Goal: Book appointment/travel/reservation: Book appointment/travel/reservation

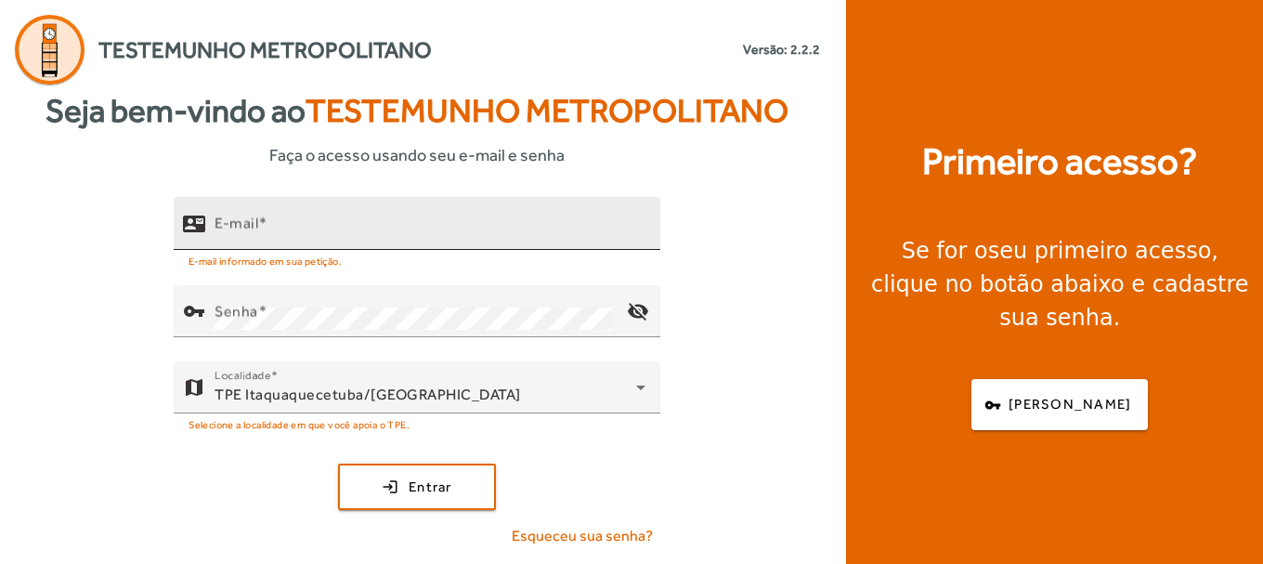
click at [287, 226] on input "E-mail" at bounding box center [430, 231] width 431 height 22
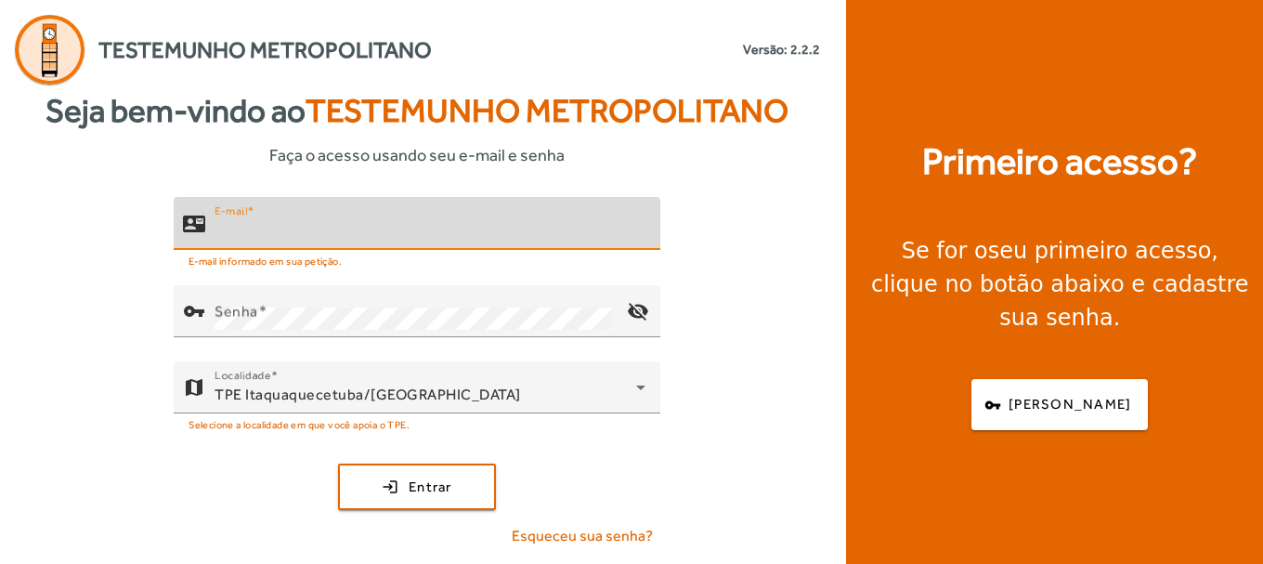
type input "**********"
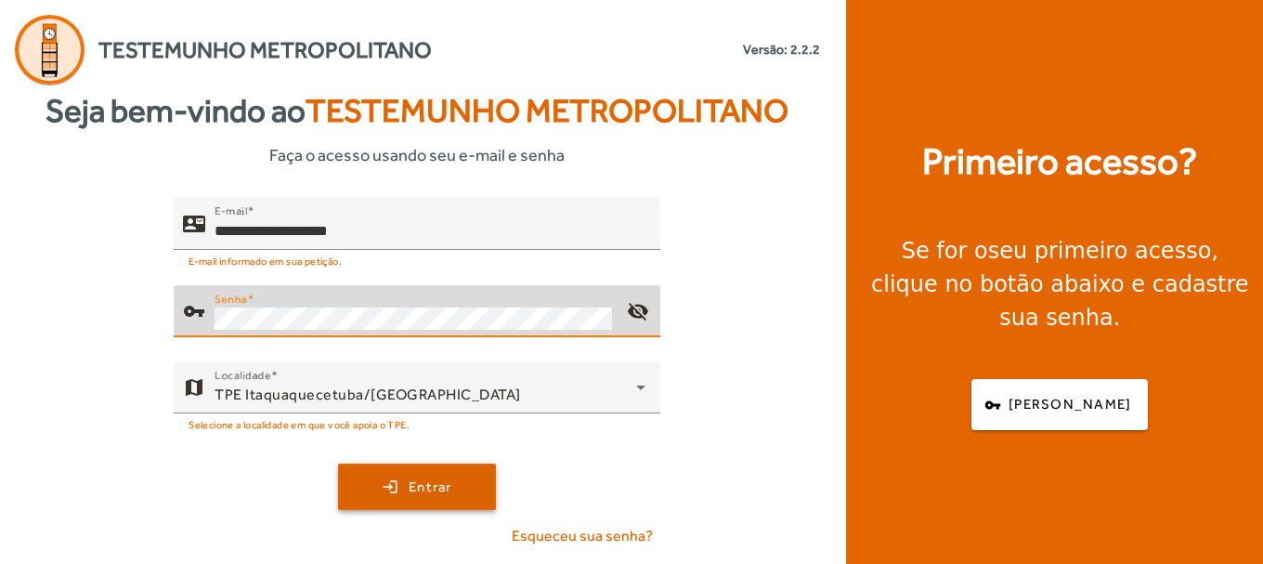
click at [397, 495] on span "submit" at bounding box center [417, 486] width 154 height 45
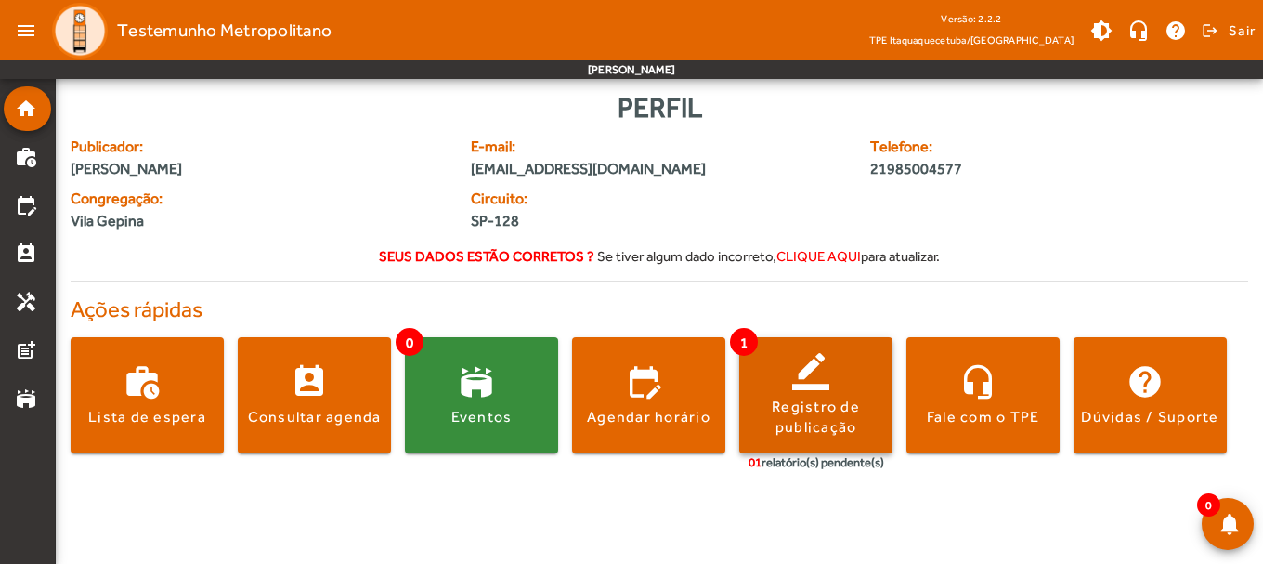
click at [811, 387] on span at bounding box center [815, 395] width 153 height 45
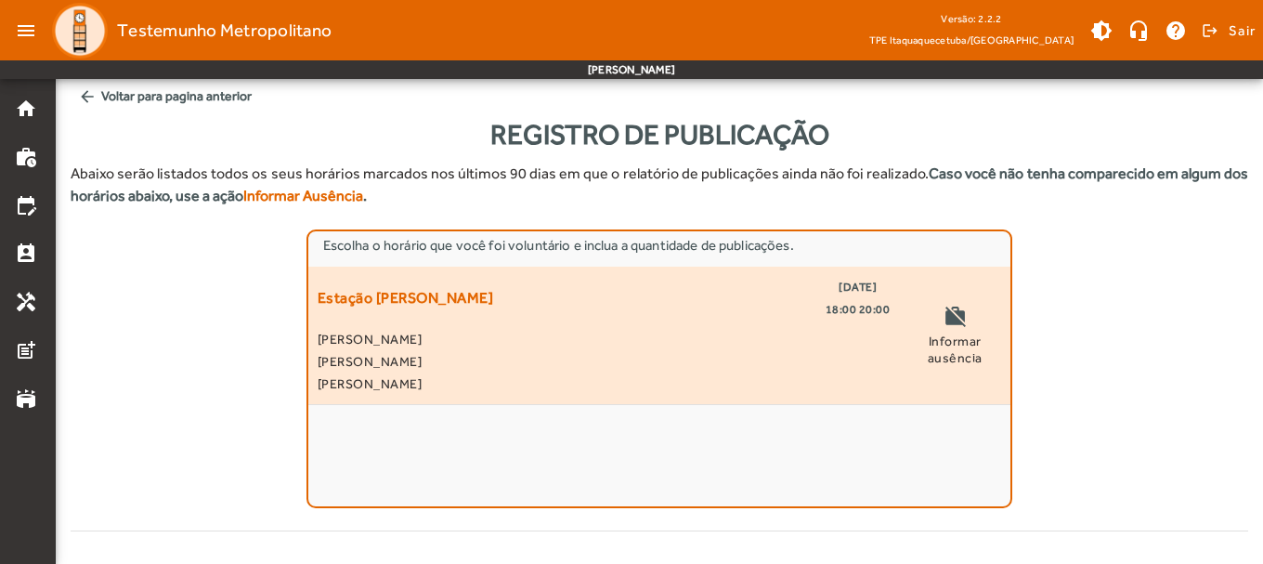
click at [839, 287] on span "[DATE]" at bounding box center [858, 287] width 38 height 22
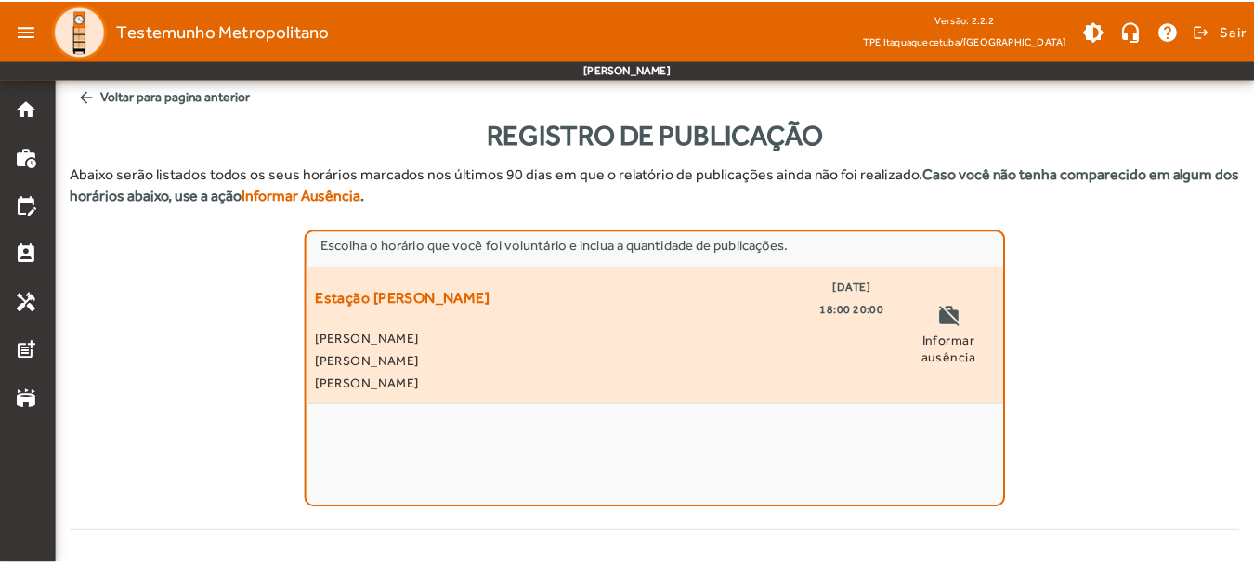
scroll to position [461, 0]
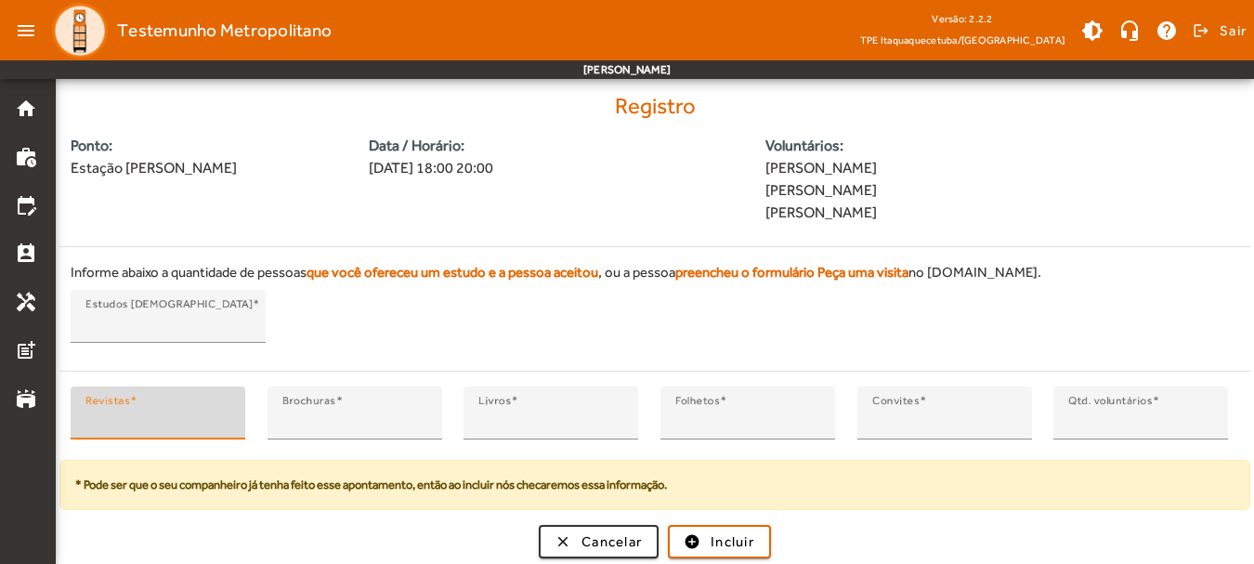
click at [226, 412] on input "*" at bounding box center [157, 421] width 145 height 22
type input "*"
click at [226, 412] on input "*" at bounding box center [157, 421] width 145 height 22
click at [718, 545] on span "Incluir" at bounding box center [733, 541] width 44 height 21
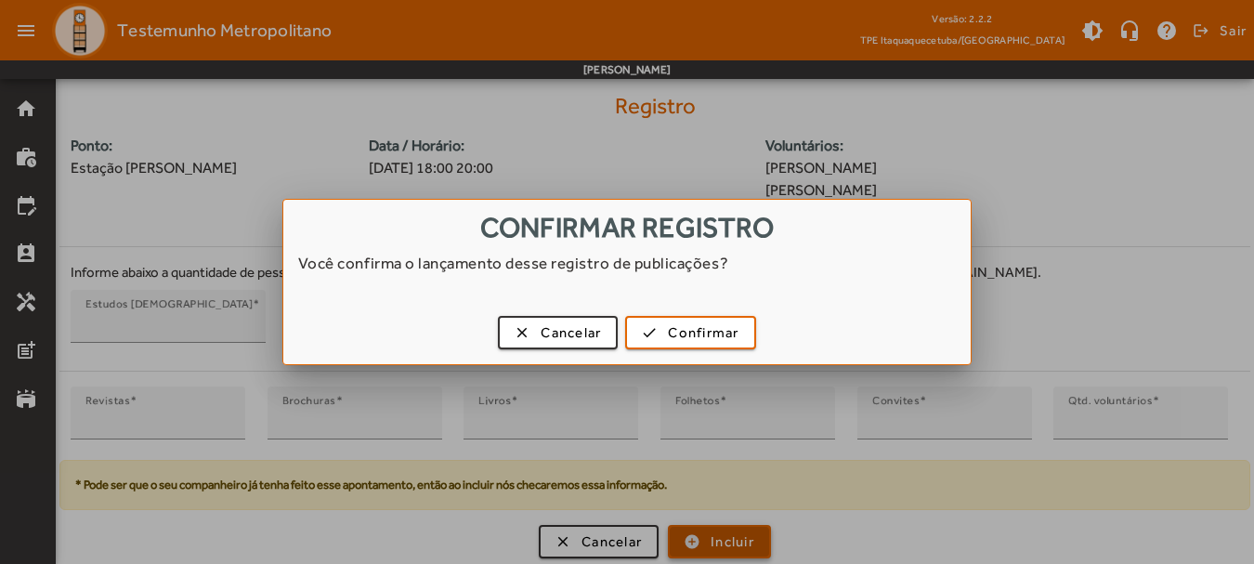
scroll to position [0, 0]
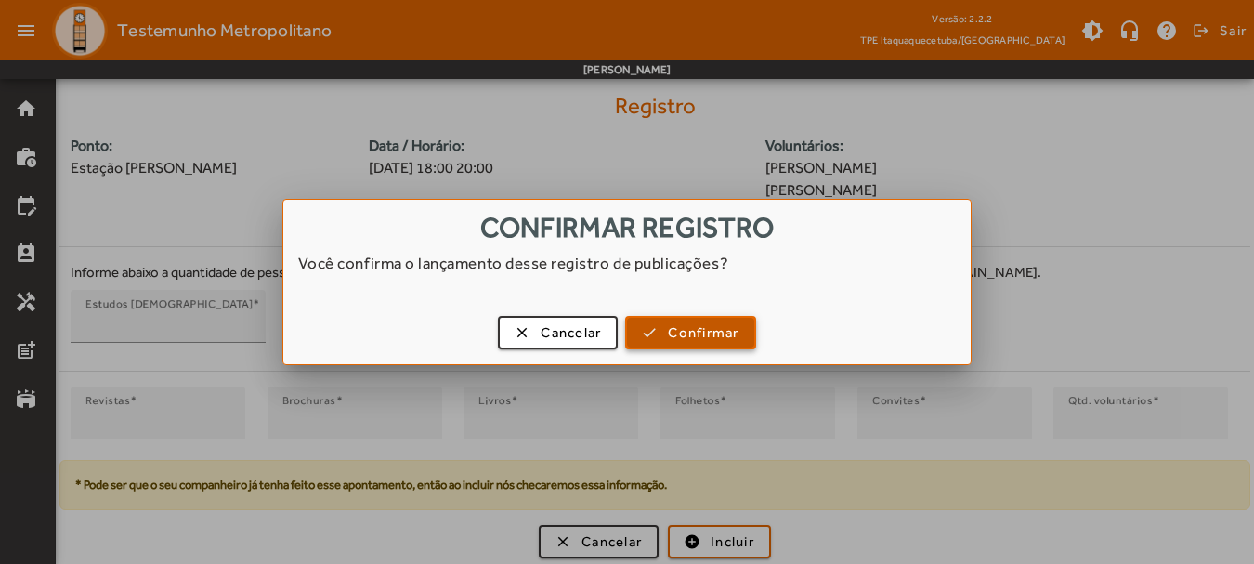
click at [678, 334] on span "Confirmar" at bounding box center [703, 332] width 71 height 21
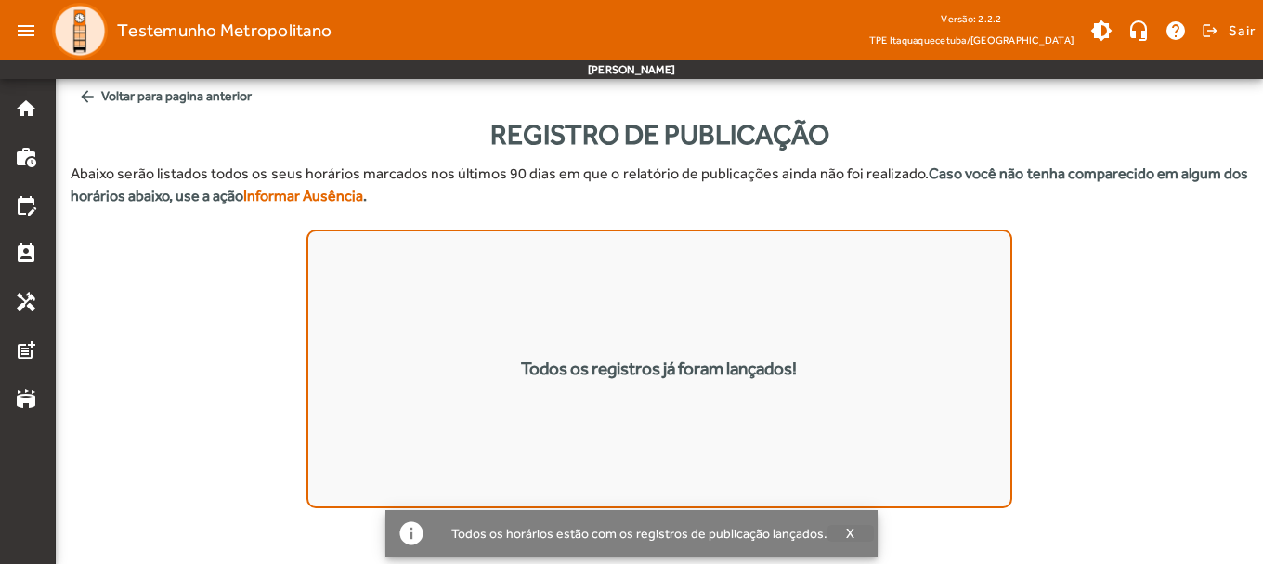
click at [852, 527] on span "X" at bounding box center [850, 533] width 9 height 17
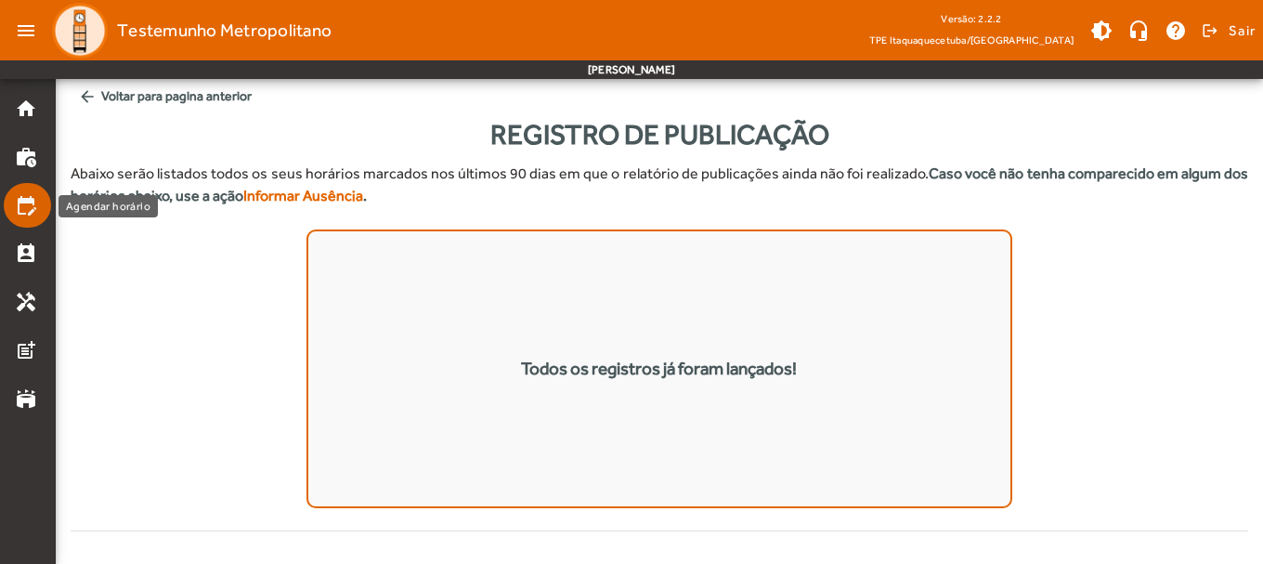
click at [27, 202] on mat-icon "edit_calendar" at bounding box center [26, 205] width 22 height 22
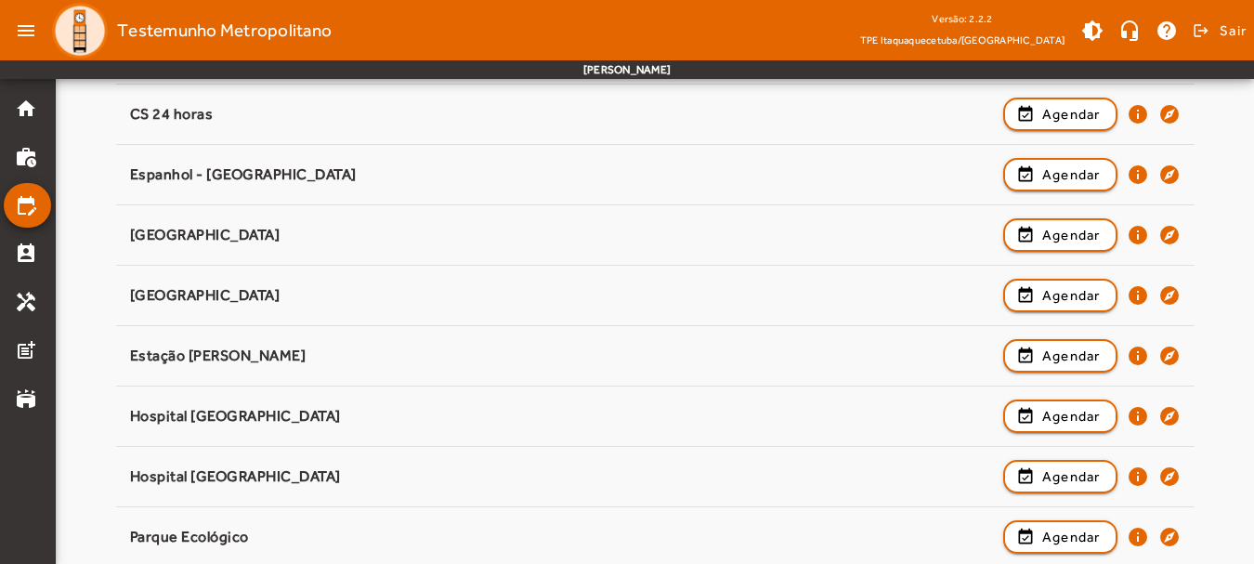
scroll to position [294, 0]
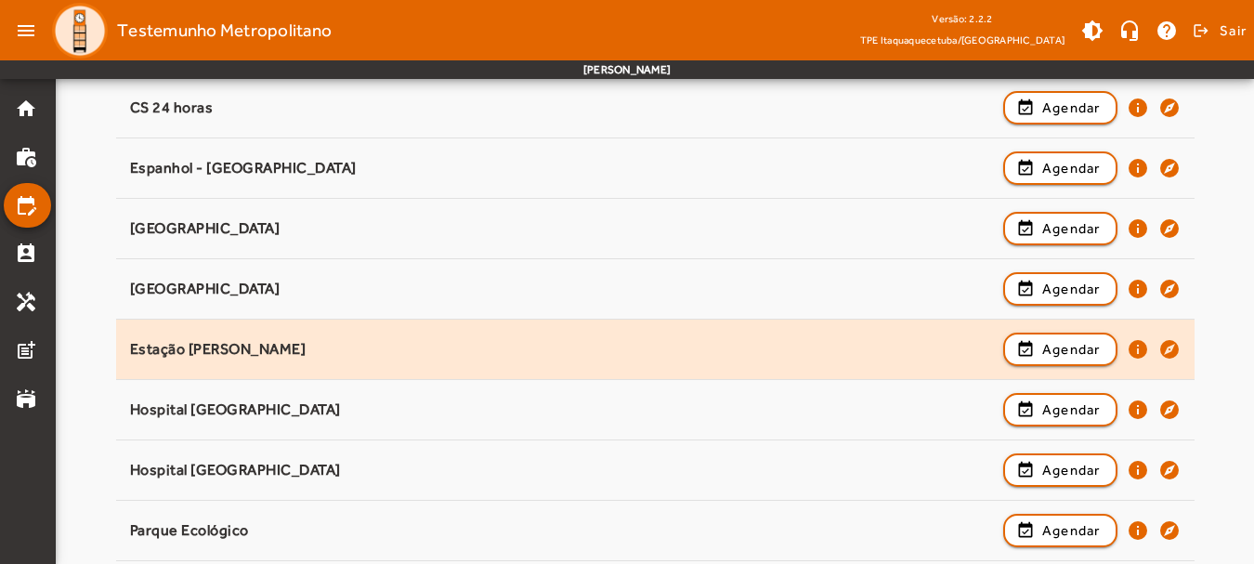
click at [229, 349] on div "Estação [PERSON_NAME]" at bounding box center [562, 350] width 864 height 20
click at [1054, 355] on span "Agendar" at bounding box center [1071, 349] width 59 height 22
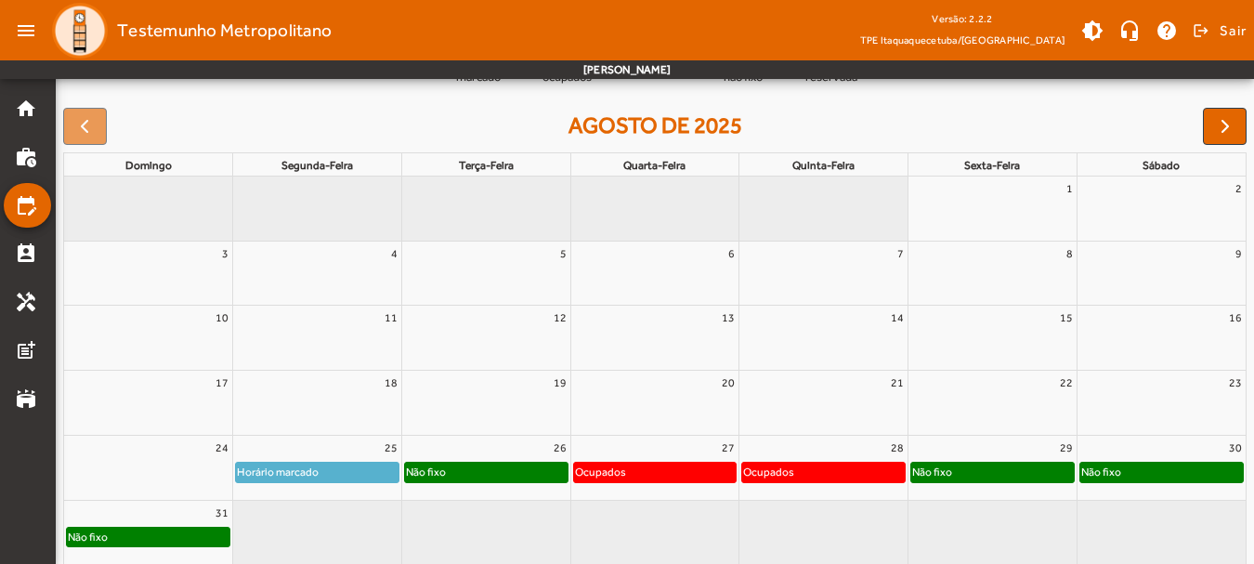
scroll to position [259, 0]
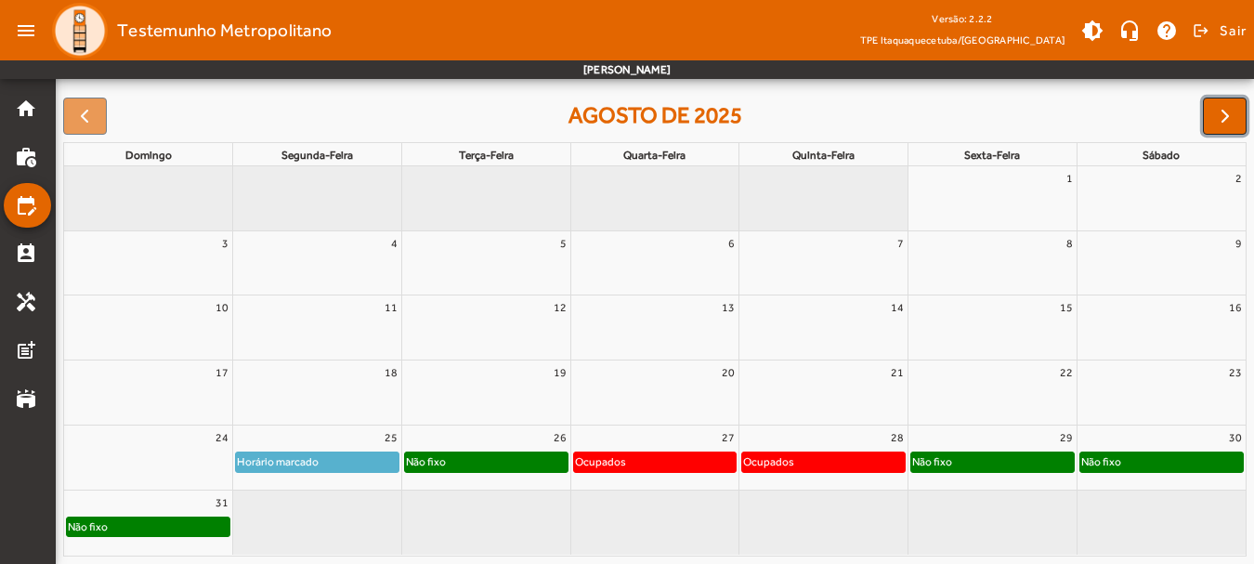
click at [1224, 114] on span "button" at bounding box center [1225, 116] width 22 height 22
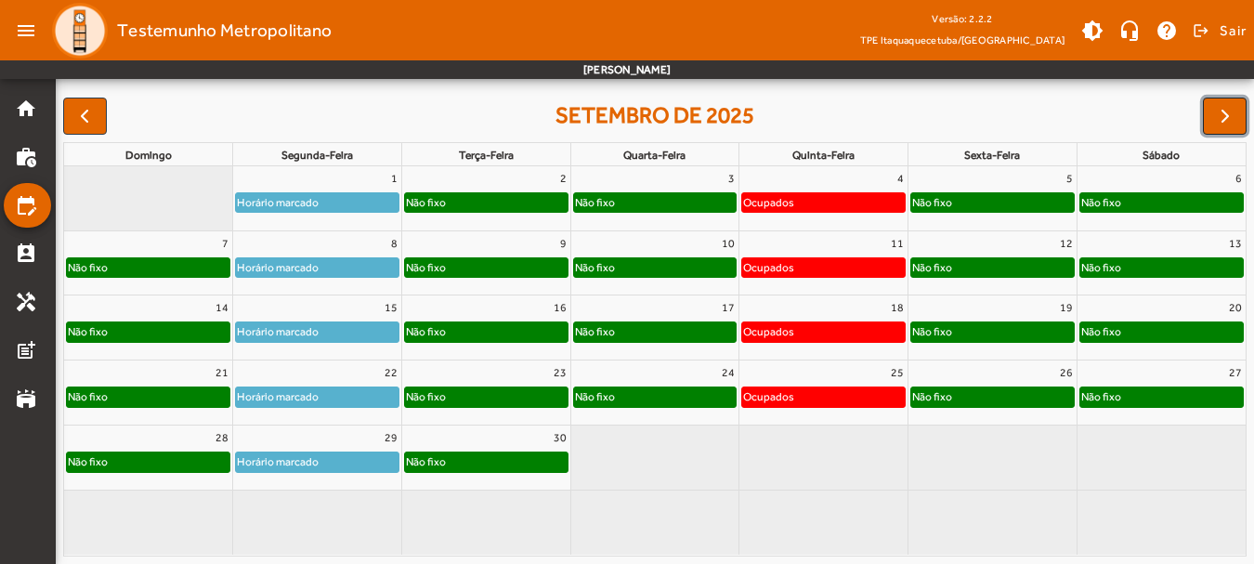
click at [1240, 105] on button "button" at bounding box center [1225, 116] width 44 height 37
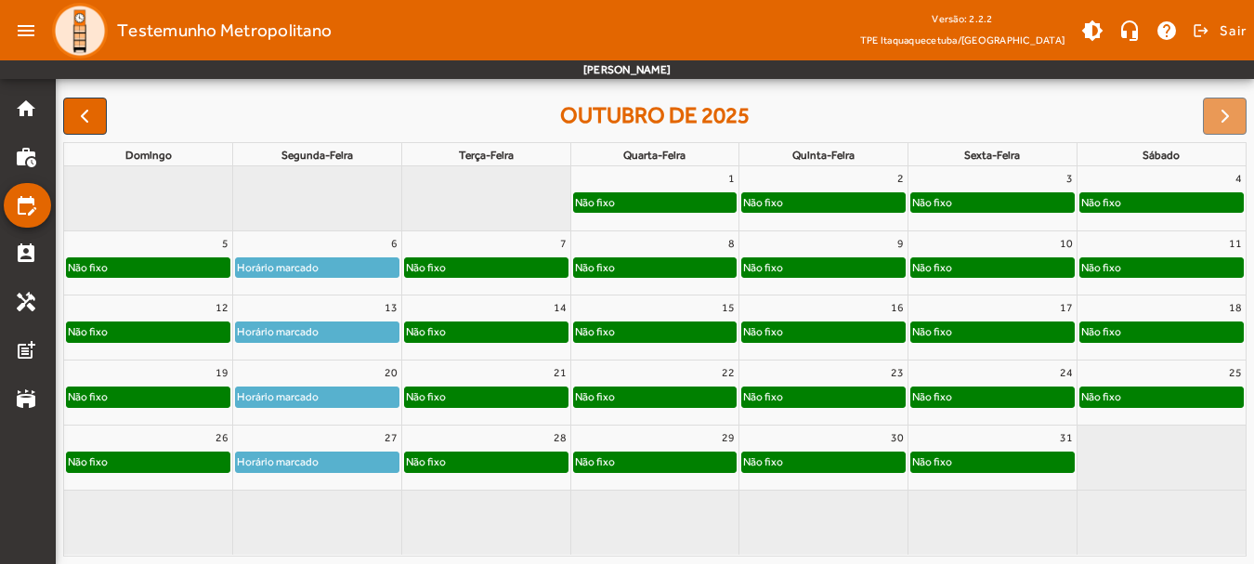
click at [1228, 118] on div at bounding box center [1225, 116] width 44 height 37
click at [61, 111] on full-calendar "outubro de 2025 domingo segunda-feira terça-feira quarta-feira quinta-feira sex…" at bounding box center [655, 327] width 1198 height 474
click at [79, 112] on span "button" at bounding box center [84, 116] width 22 height 22
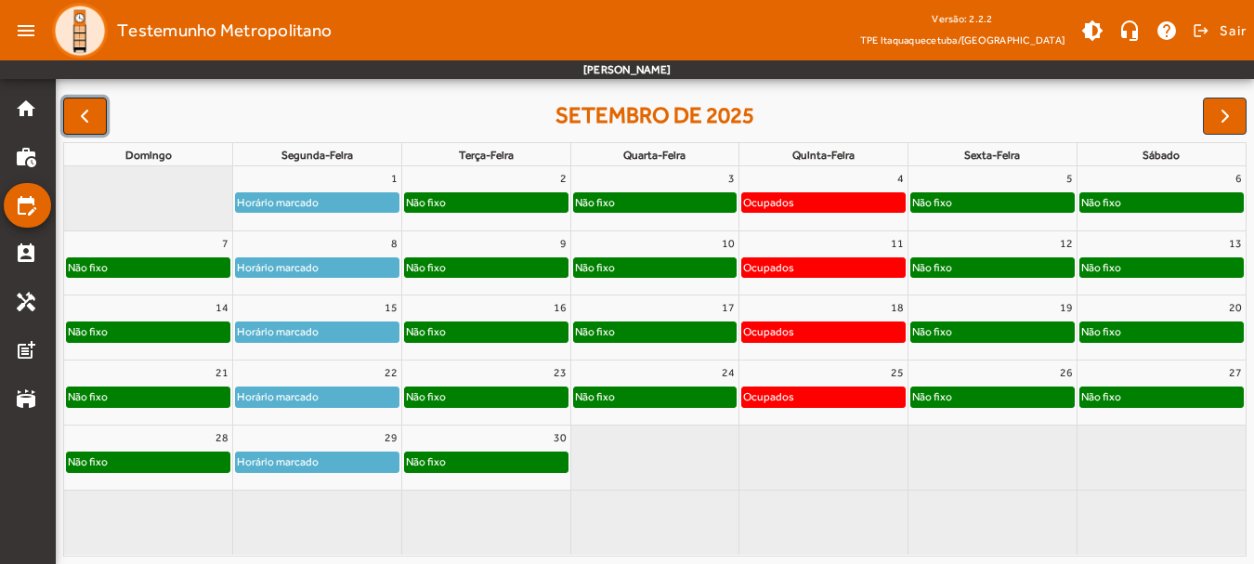
click at [85, 112] on span "button" at bounding box center [84, 116] width 22 height 22
